Goal: Task Accomplishment & Management: Use online tool/utility

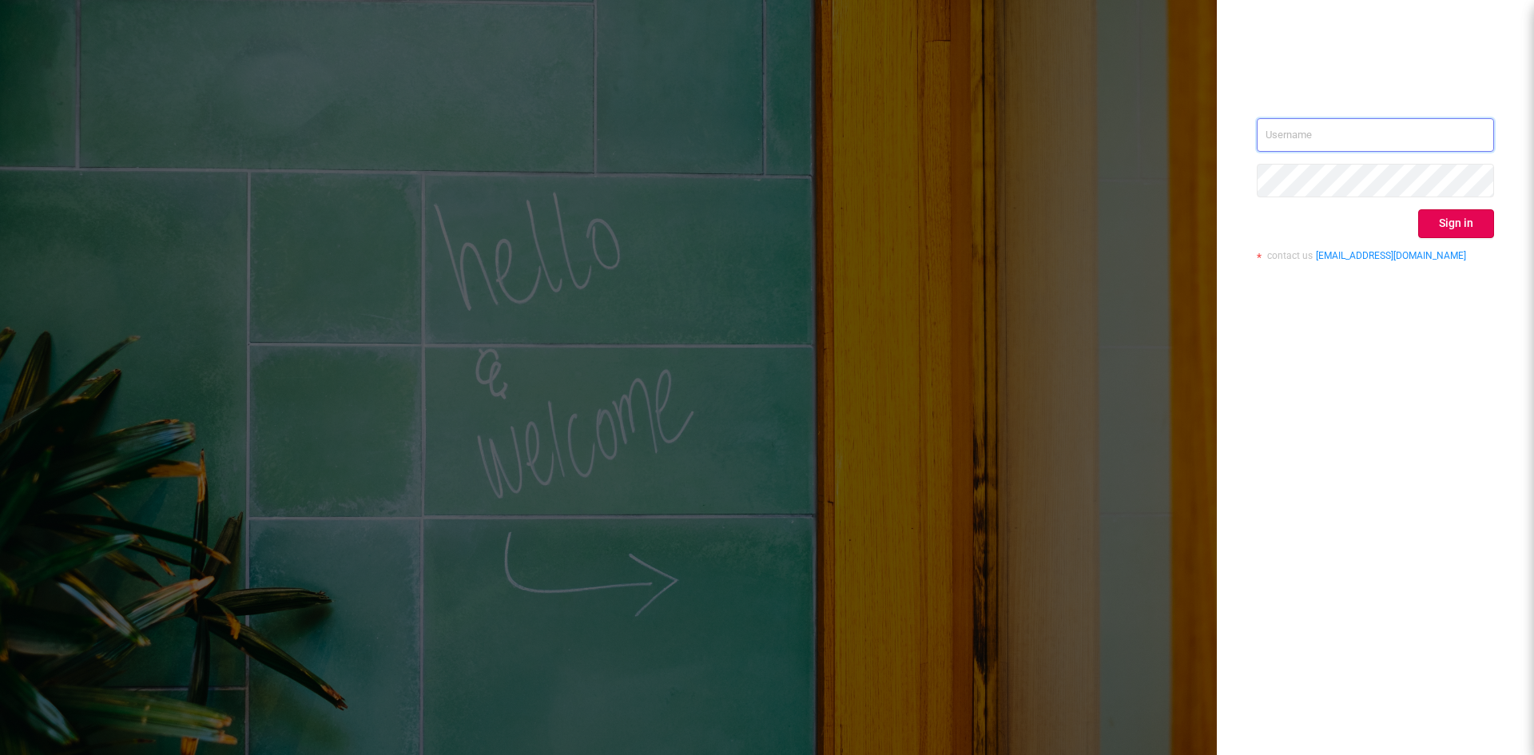
type input "[EMAIL_ADDRESS][DOMAIN_NAME]"
click at [1435, 220] on button "Sign in" at bounding box center [1456, 223] width 76 height 29
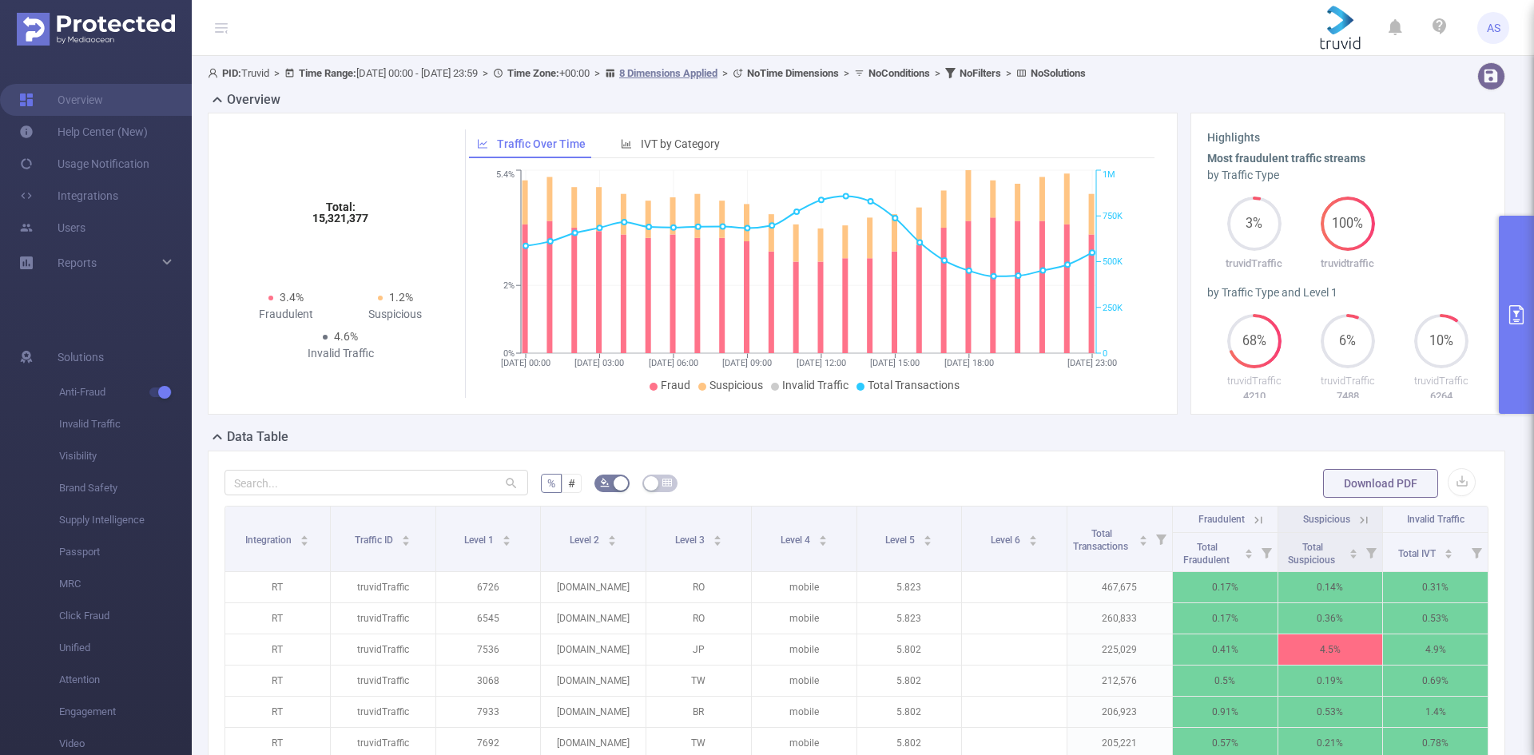
click at [1514, 313] on icon "primary" at bounding box center [1516, 314] width 19 height 19
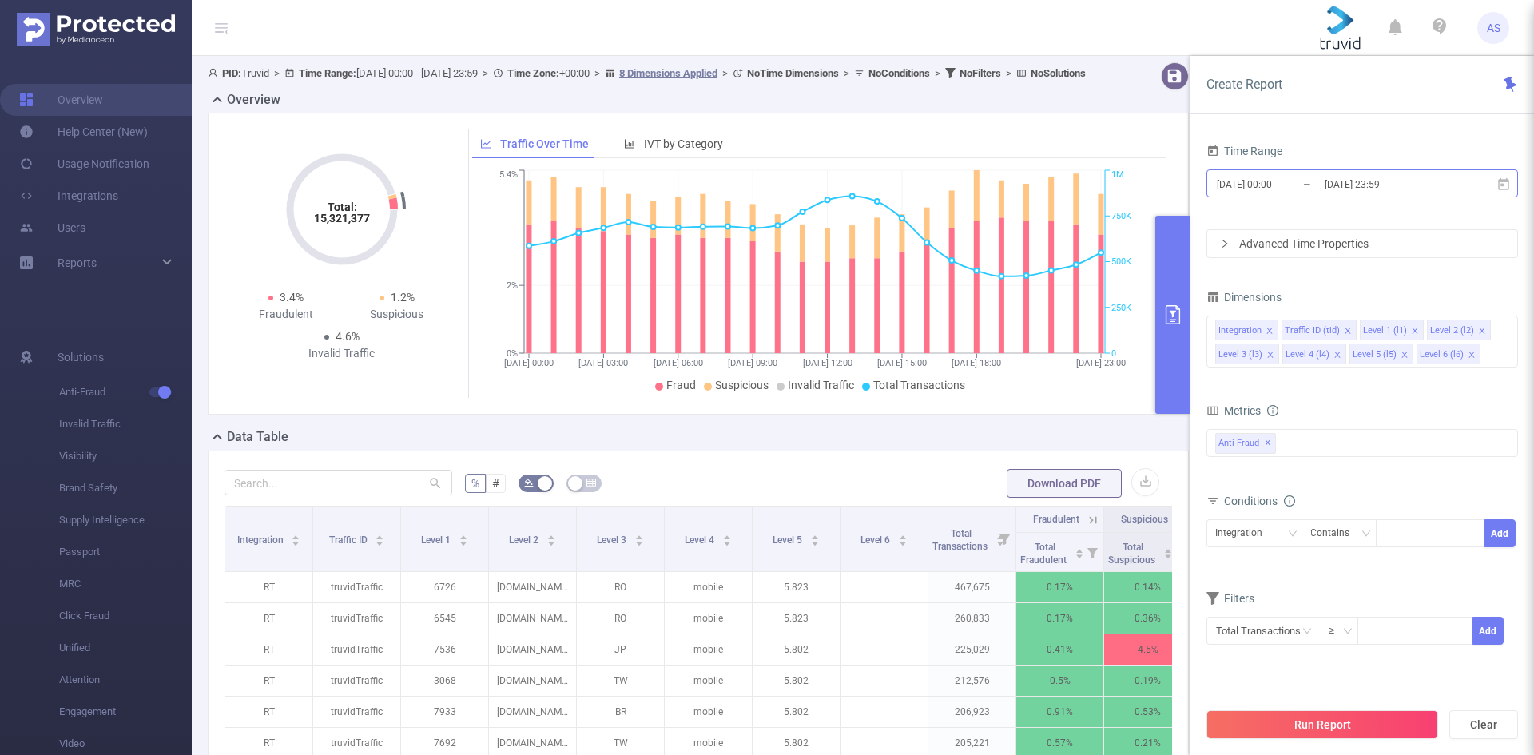
click at [1384, 183] on input "[DATE] 23:59" at bounding box center [1387, 184] width 129 height 22
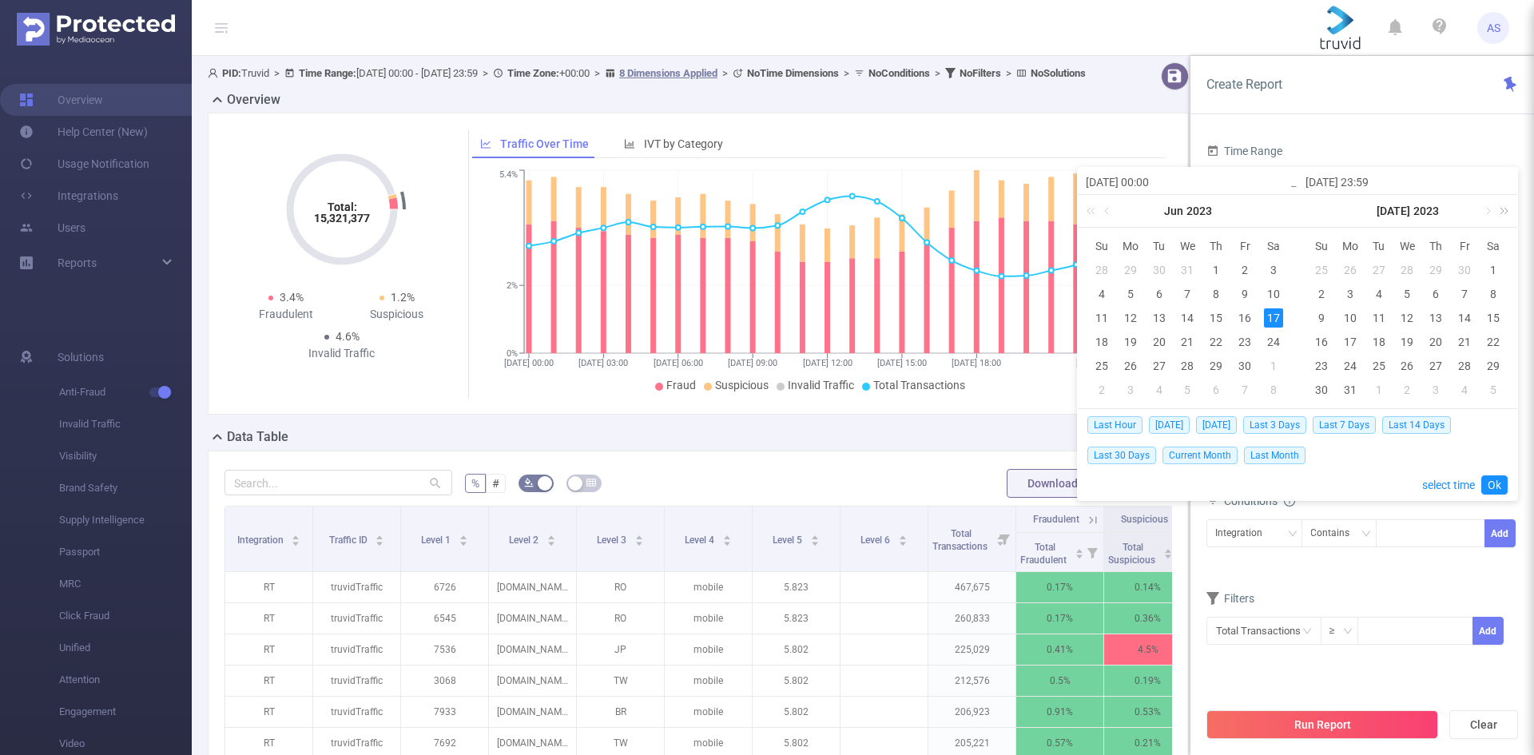
click at [1505, 208] on link at bounding box center [1501, 211] width 21 height 32
click at [1484, 212] on link at bounding box center [1486, 211] width 14 height 32
click at [1324, 290] on div "7" at bounding box center [1321, 293] width 19 height 19
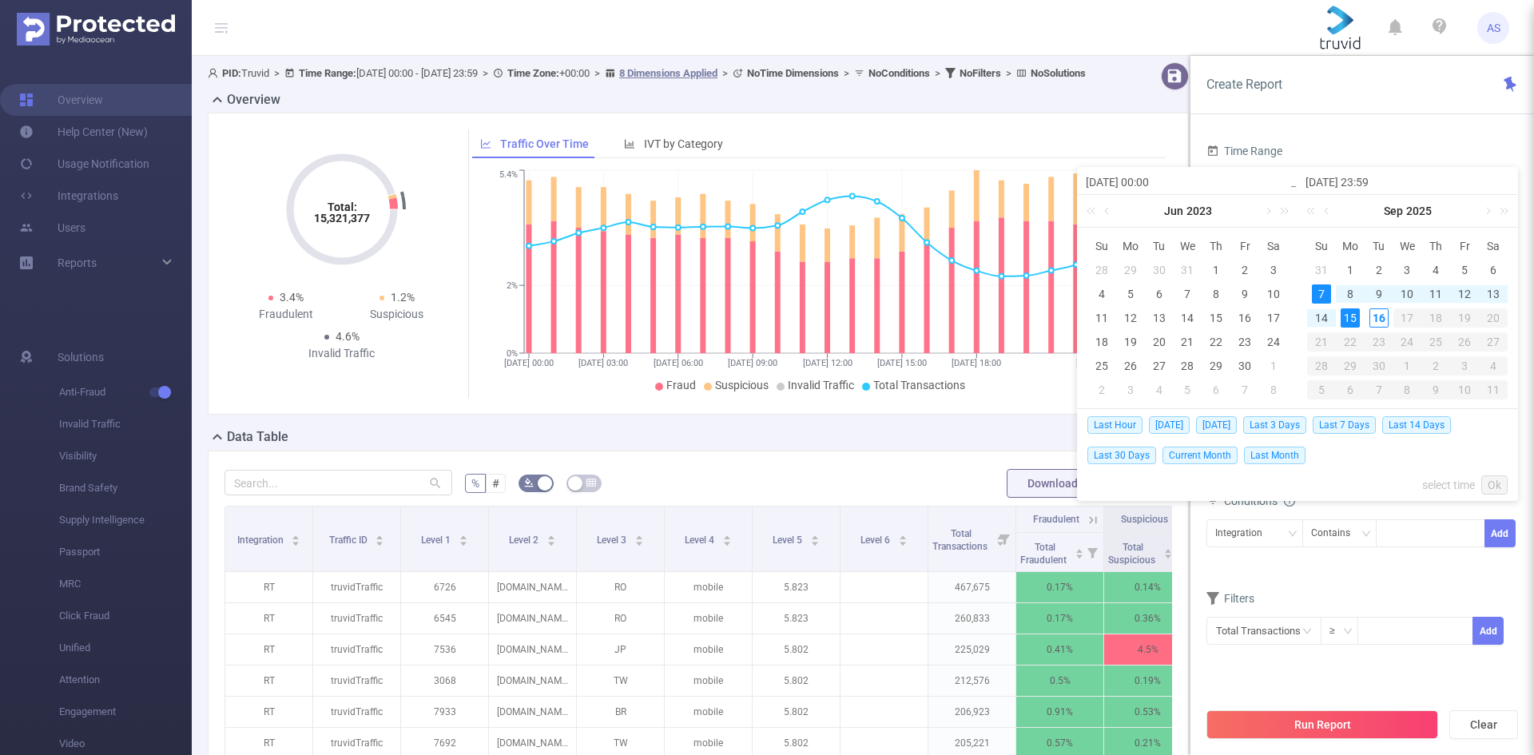
click at [1352, 316] on div "15" at bounding box center [1349, 317] width 19 height 19
type input "[DATE] 00:00"
type input "[DATE] 23:59"
type input "[DATE] 00:00"
type input "[DATE] 23:59"
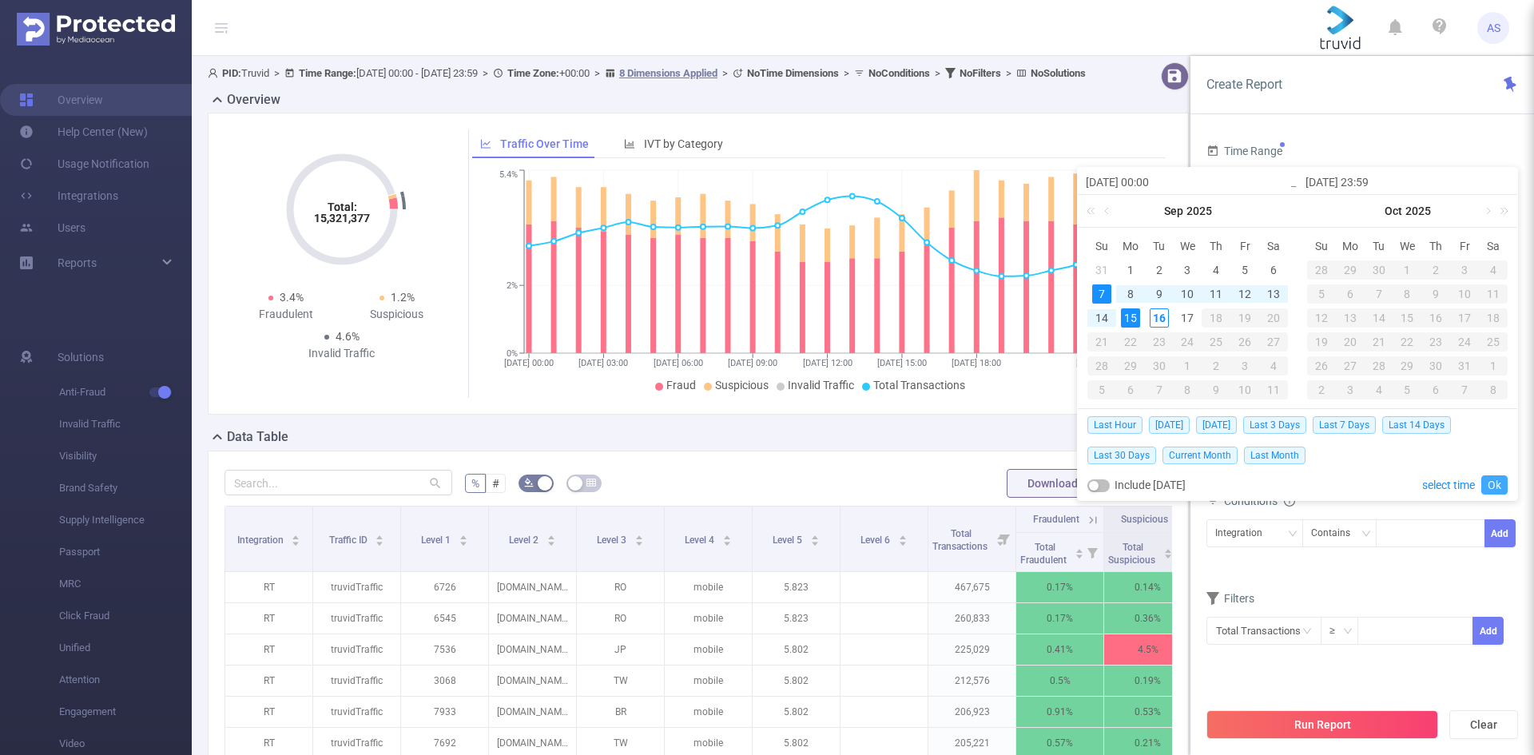
click at [1491, 479] on link "Ok" at bounding box center [1494, 484] width 26 height 19
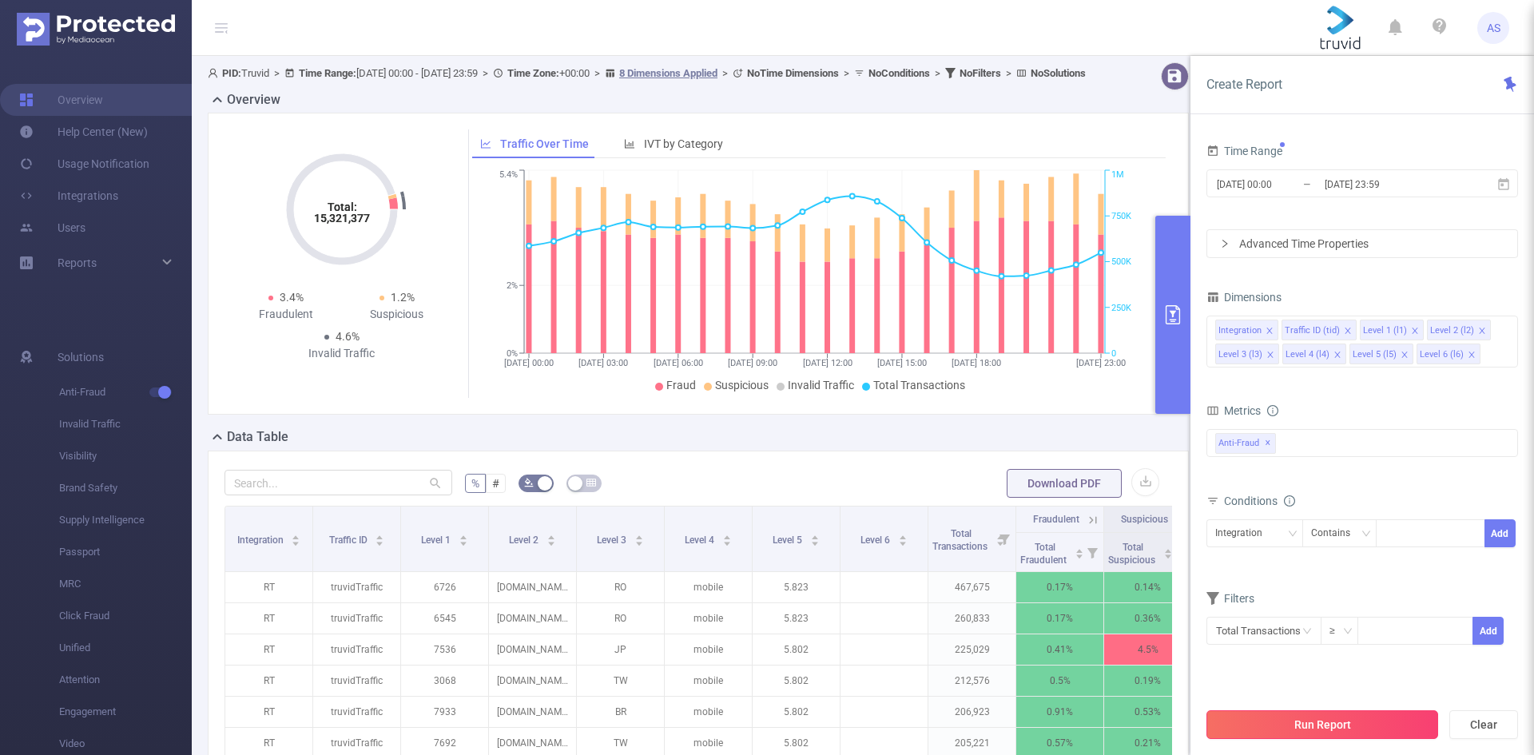
click at [1377, 736] on button "Run Report" at bounding box center [1322, 724] width 232 height 29
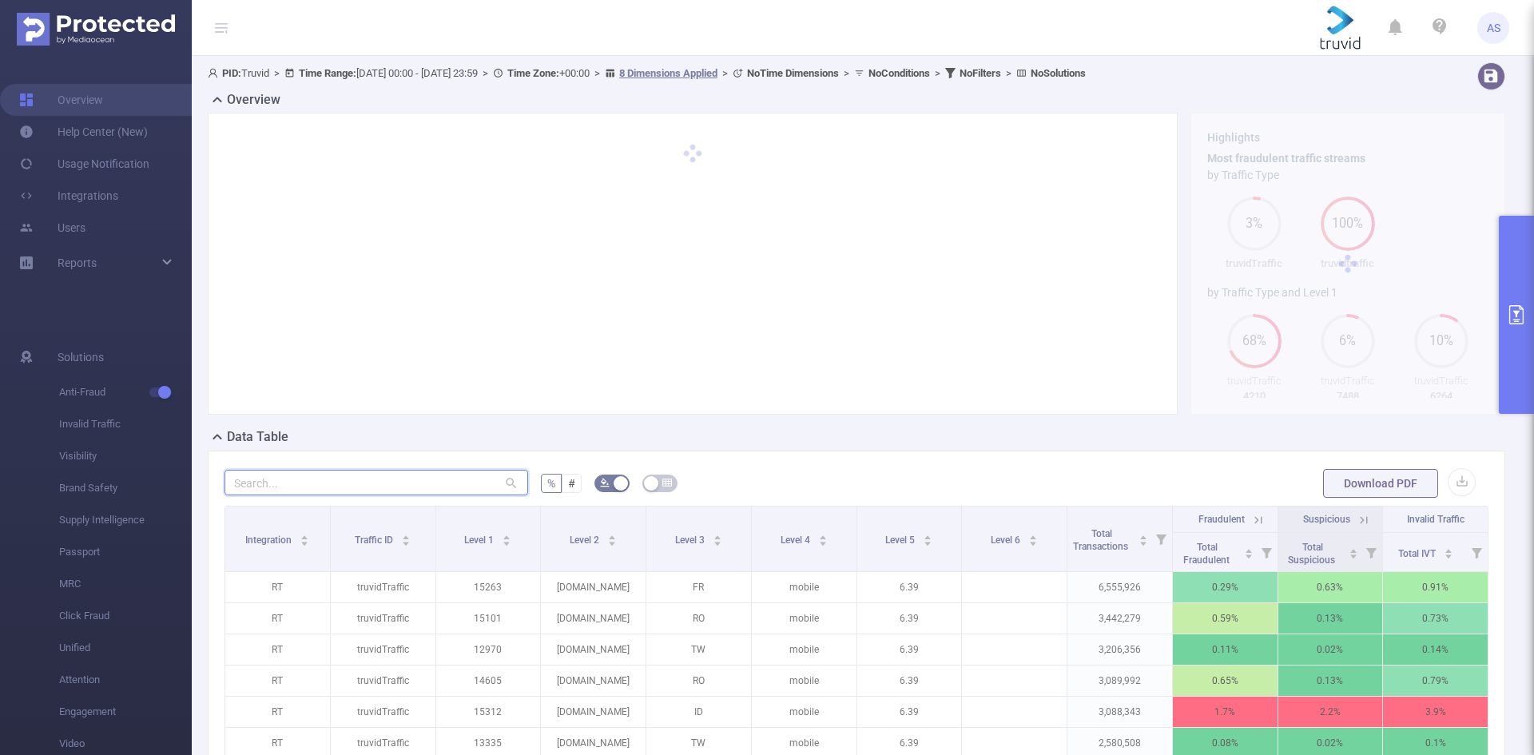
click at [431, 490] on input "text" at bounding box center [376, 483] width 304 height 26
paste input "[DOMAIN_NAME]"
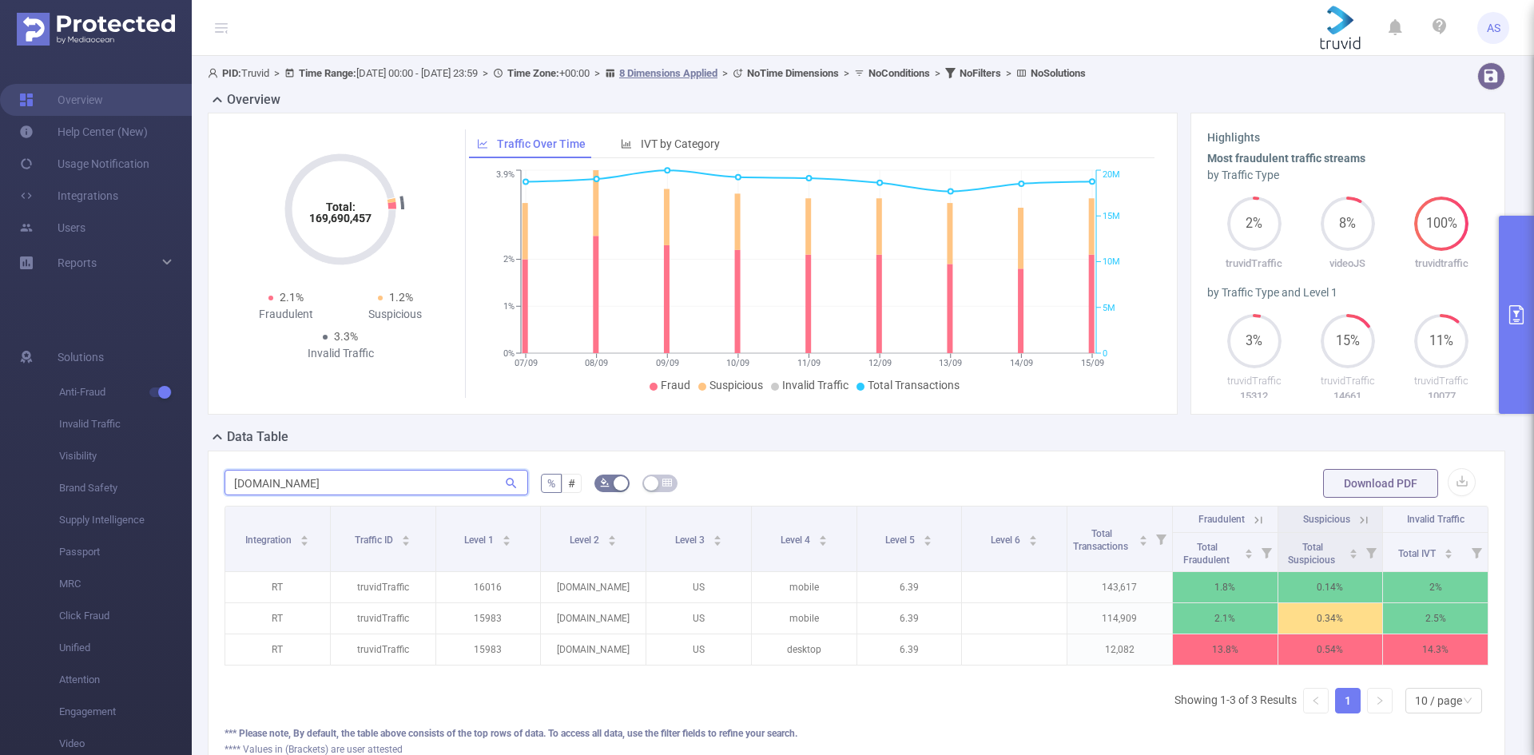
type input "[DOMAIN_NAME]"
